Goal: Task Accomplishment & Management: Manage account settings

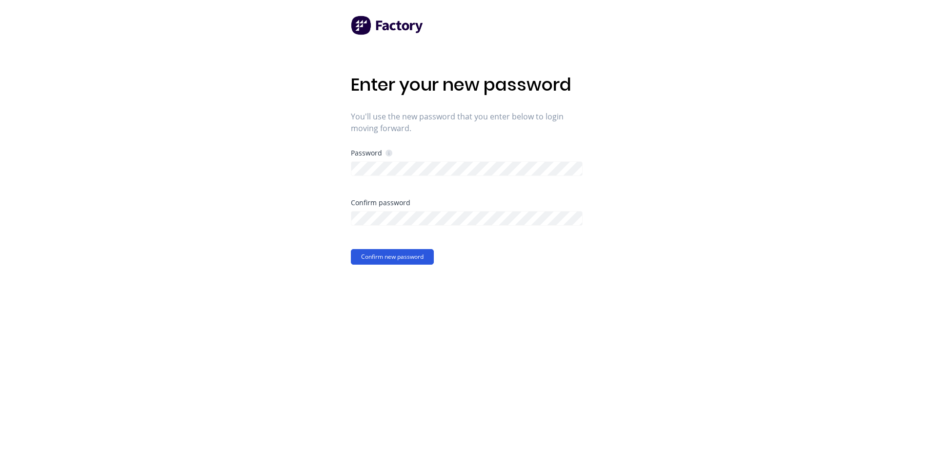
click at [389, 259] on button "Confirm new password" at bounding box center [392, 257] width 83 height 16
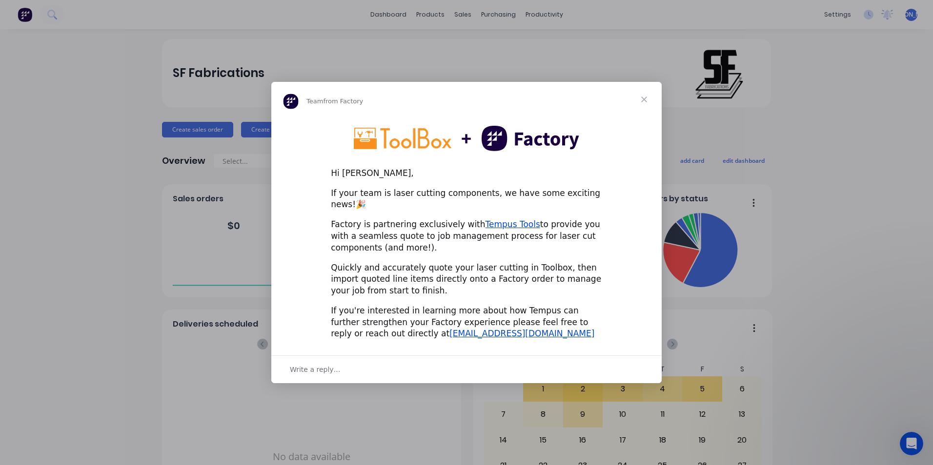
click at [642, 105] on span "Close" at bounding box center [643, 99] width 35 height 35
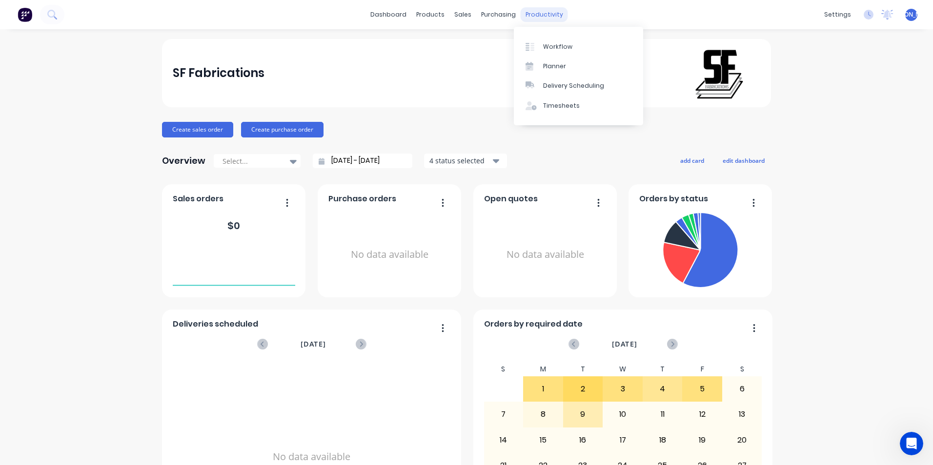
click at [530, 16] on div "productivity" at bounding box center [544, 14] width 47 height 15
click at [541, 46] on link "Workflow" at bounding box center [578, 47] width 129 height 20
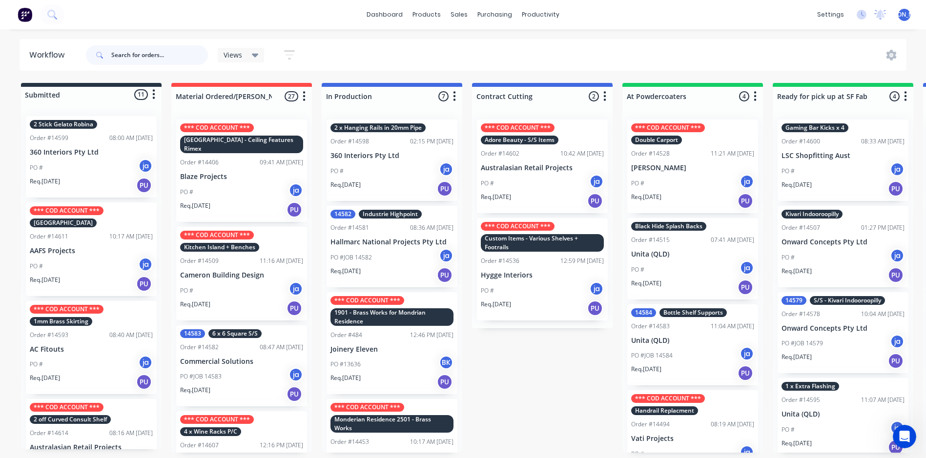
click at [130, 56] on input "text" at bounding box center [159, 55] width 97 height 20
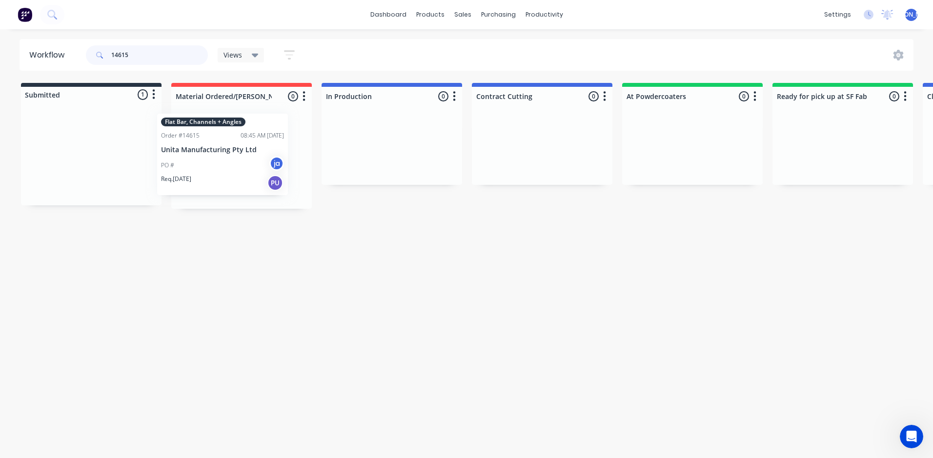
drag, startPoint x: 94, startPoint y: 159, endPoint x: 232, endPoint y: 150, distance: 138.9
click at [228, 153] on div "Submitted 1 Status colour #273444 hex #273444 Save Cancel Summaries Total order…" at bounding box center [806, 146] width 1627 height 126
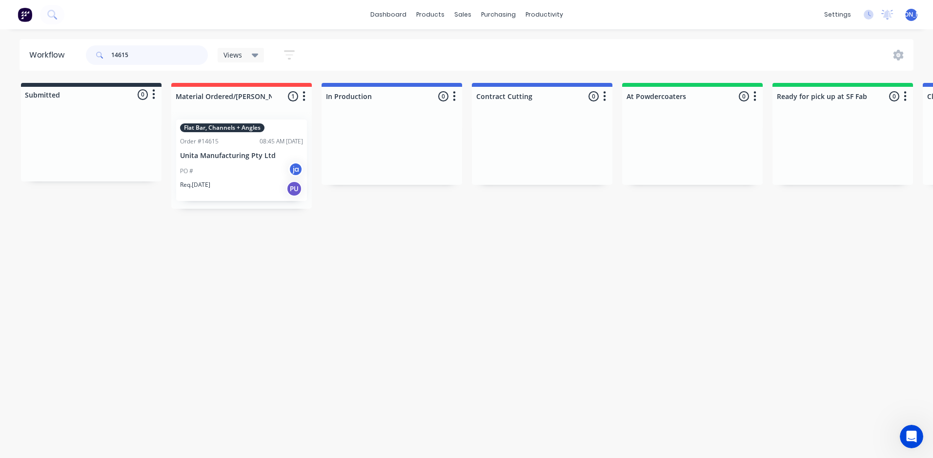
click at [144, 50] on input "14615" at bounding box center [159, 55] width 97 height 20
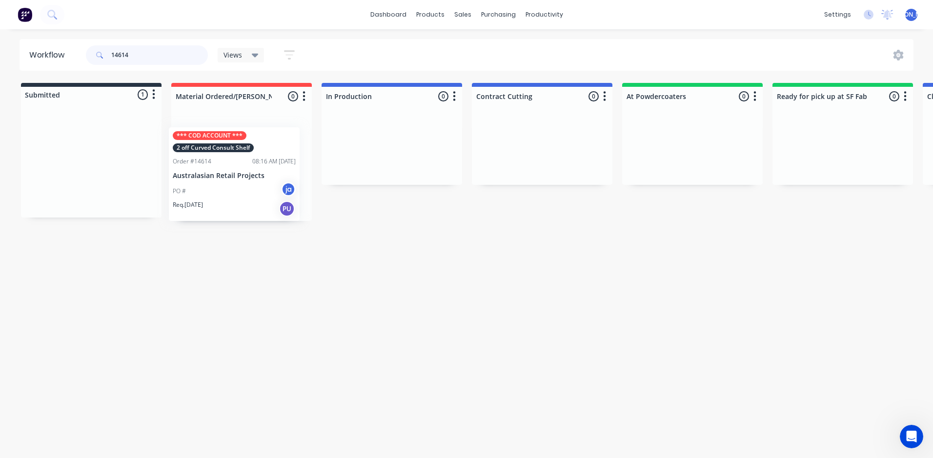
drag, startPoint x: 98, startPoint y: 185, endPoint x: 229, endPoint y: 157, distance: 134.6
click at [229, 163] on div "Submitted 1 Status colour #273444 hex #273444 Save Cancel Summaries Total order…" at bounding box center [806, 152] width 1627 height 138
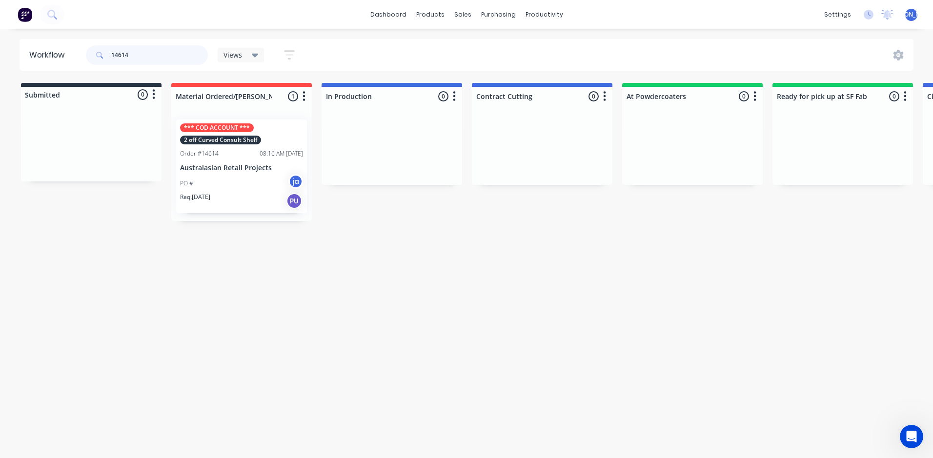
type input "14614"
click at [361, 43] on div "14614 Views Save new view None (Default) edit Show/Hide statuses Show line item…" at bounding box center [499, 54] width 830 height 29
click at [358, 51] on div "14614 Views Save new view None (Default) edit Show/Hide statuses Show line item…" at bounding box center [499, 54] width 830 height 29
click at [99, 255] on div "Workflow 14614 Views Save new view None (Default) edit Show/Hide statuses Show …" at bounding box center [466, 239] width 933 height 400
click at [98, 136] on div at bounding box center [91, 144] width 141 height 73
